Goal: Task Accomplishment & Management: Use online tool/utility

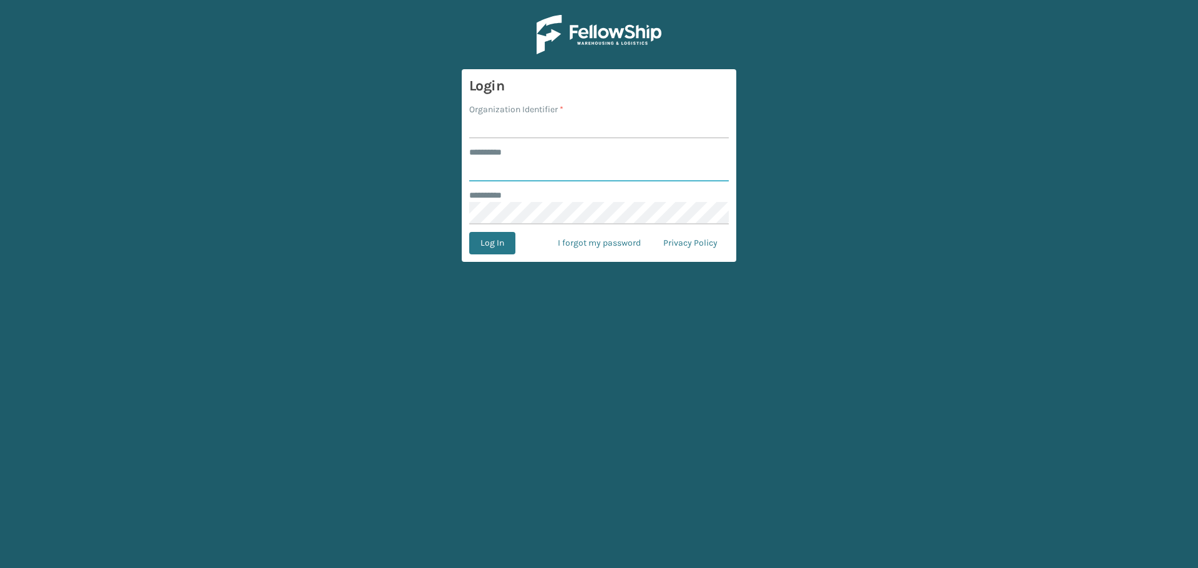
type input "**********"
click at [586, 127] on input "Organization Identifier *" at bounding box center [598, 127] width 259 height 22
type input "haslet"
click at [469, 232] on button "Log In" at bounding box center [492, 243] width 46 height 22
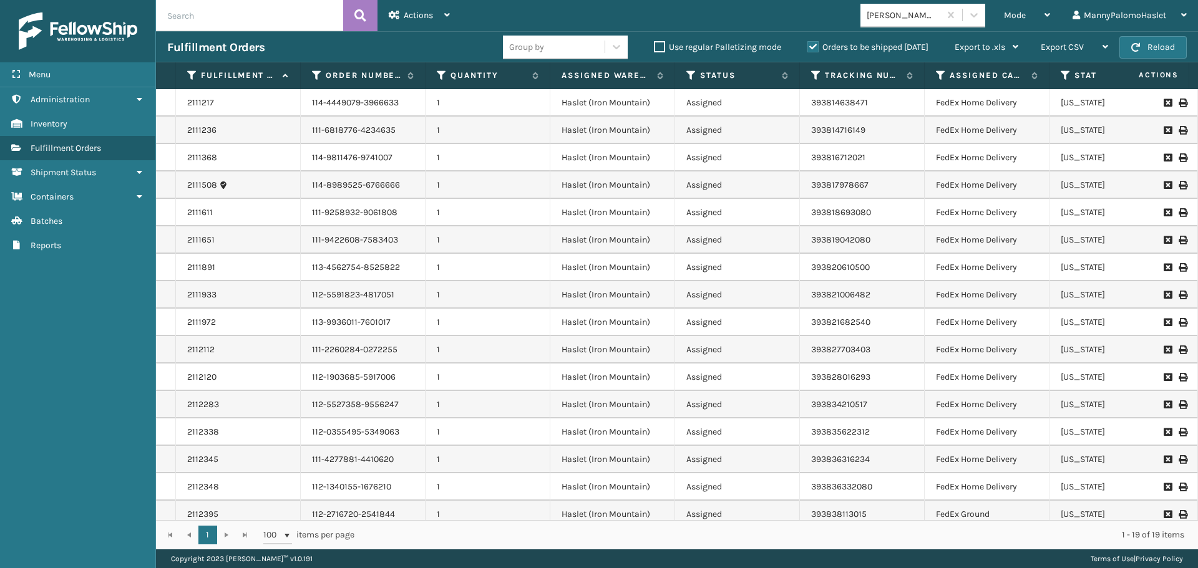
scroll to position [0, 203]
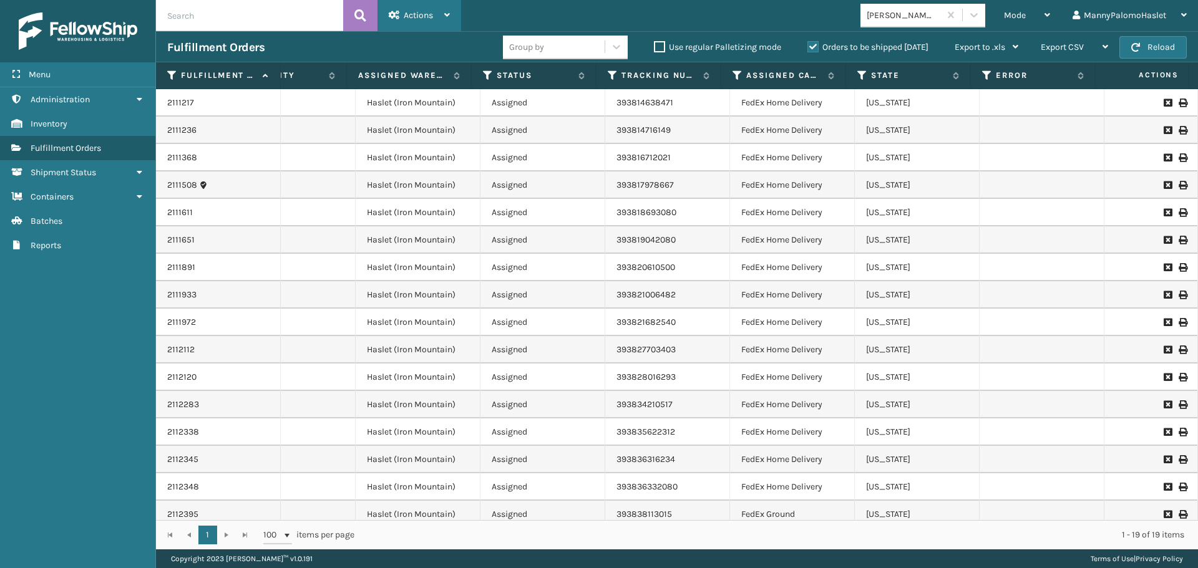
click at [432, 19] on span "Actions" at bounding box center [418, 15] width 29 height 11
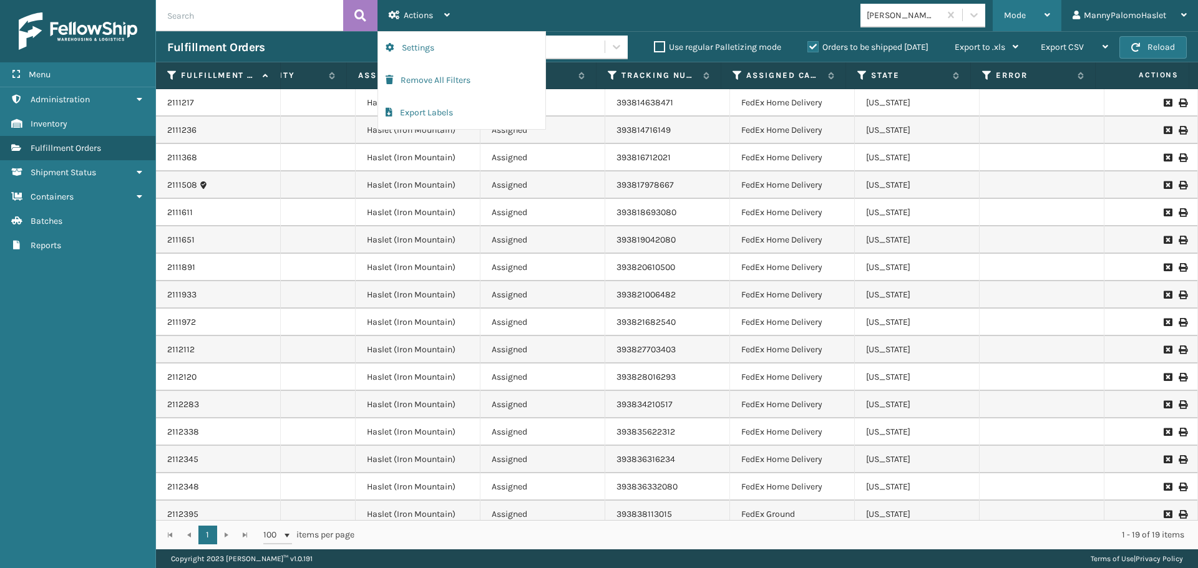
click at [1029, 22] on div "Mode" at bounding box center [1027, 15] width 46 height 31
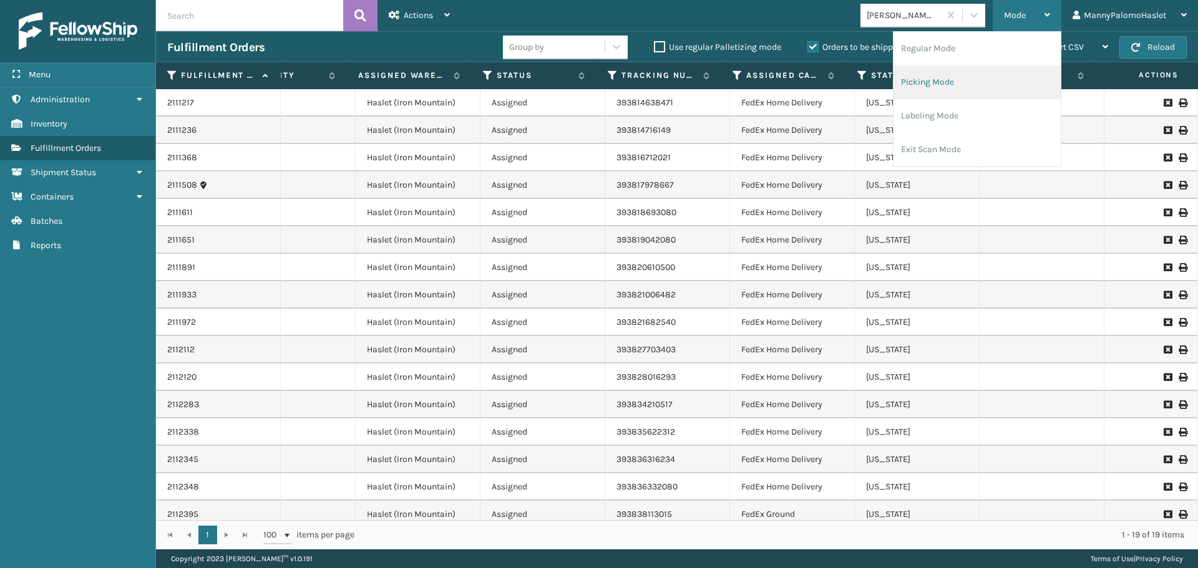
click at [998, 80] on li "Picking Mode" at bounding box center [976, 82] width 167 height 34
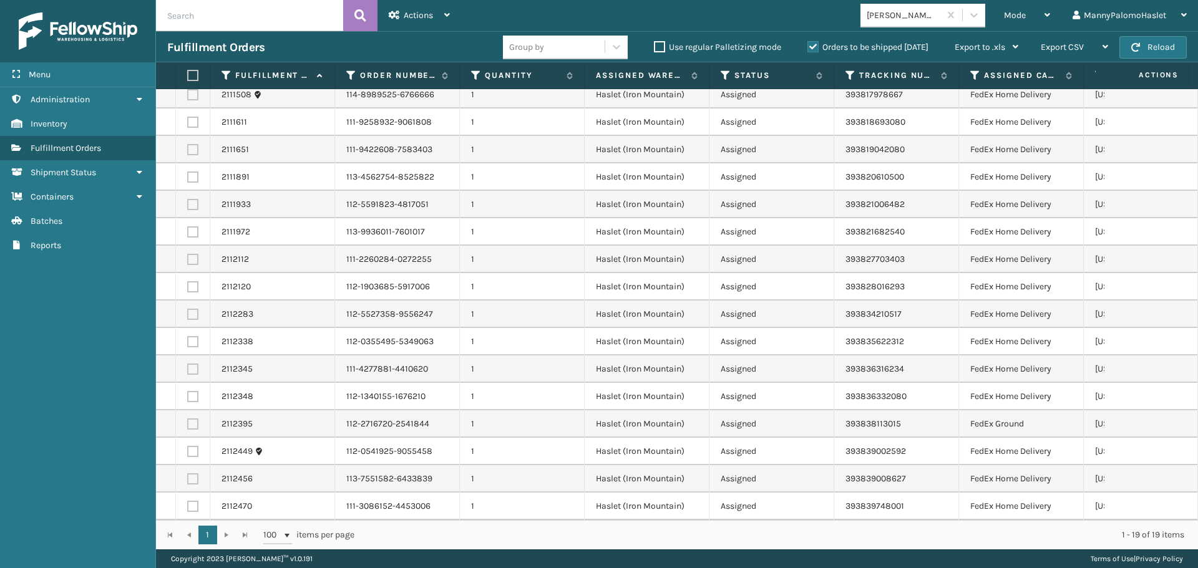
scroll to position [0, 238]
